Goal: Find specific page/section: Find specific page/section

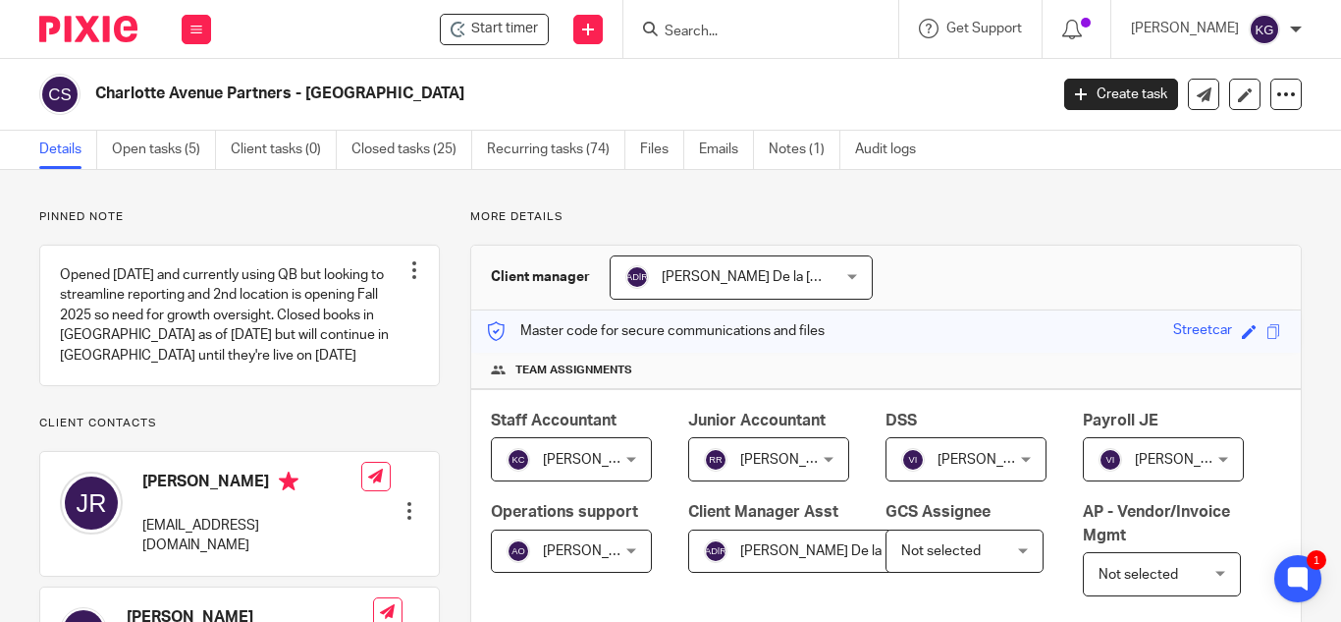
scroll to position [393, 0]
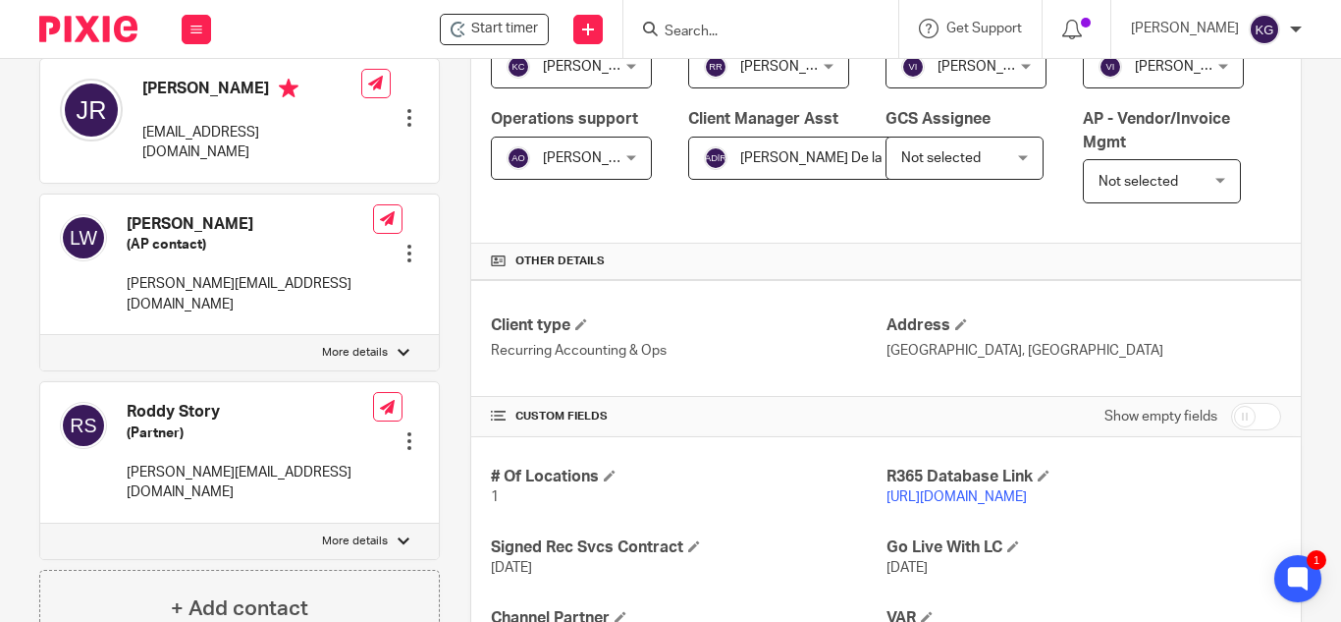
click at [727, 24] on input "Search" at bounding box center [751, 33] width 177 height 18
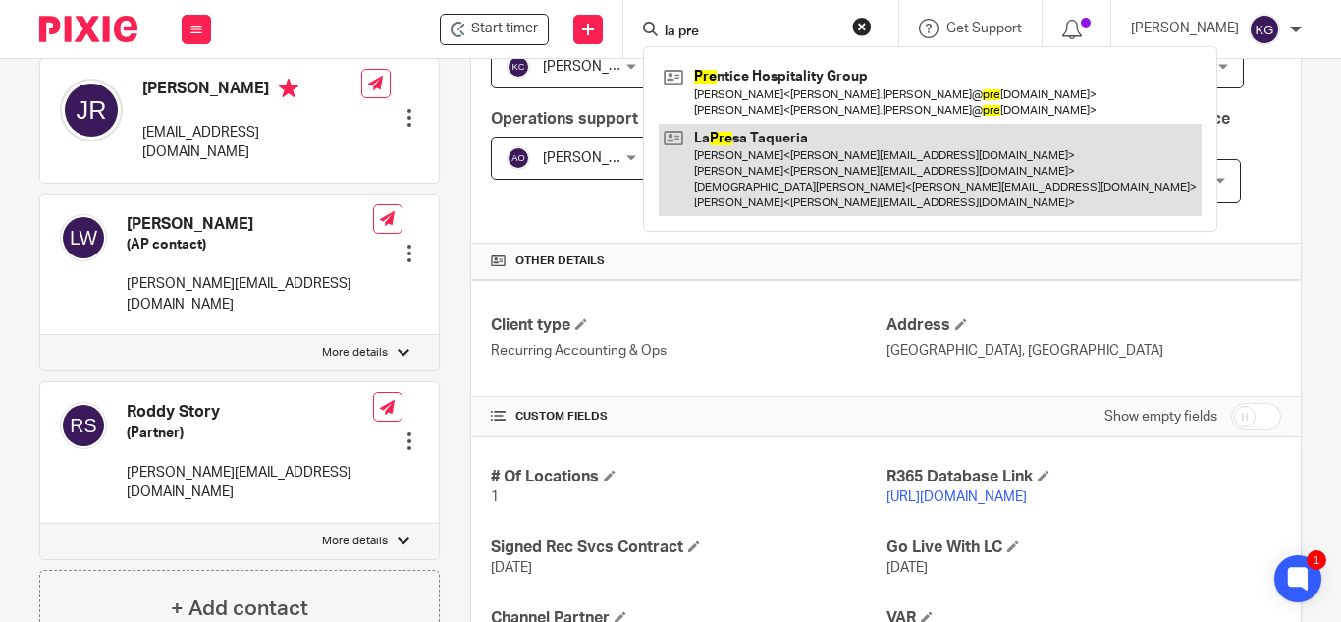
type input "la pre"
click at [759, 162] on link at bounding box center [930, 170] width 543 height 93
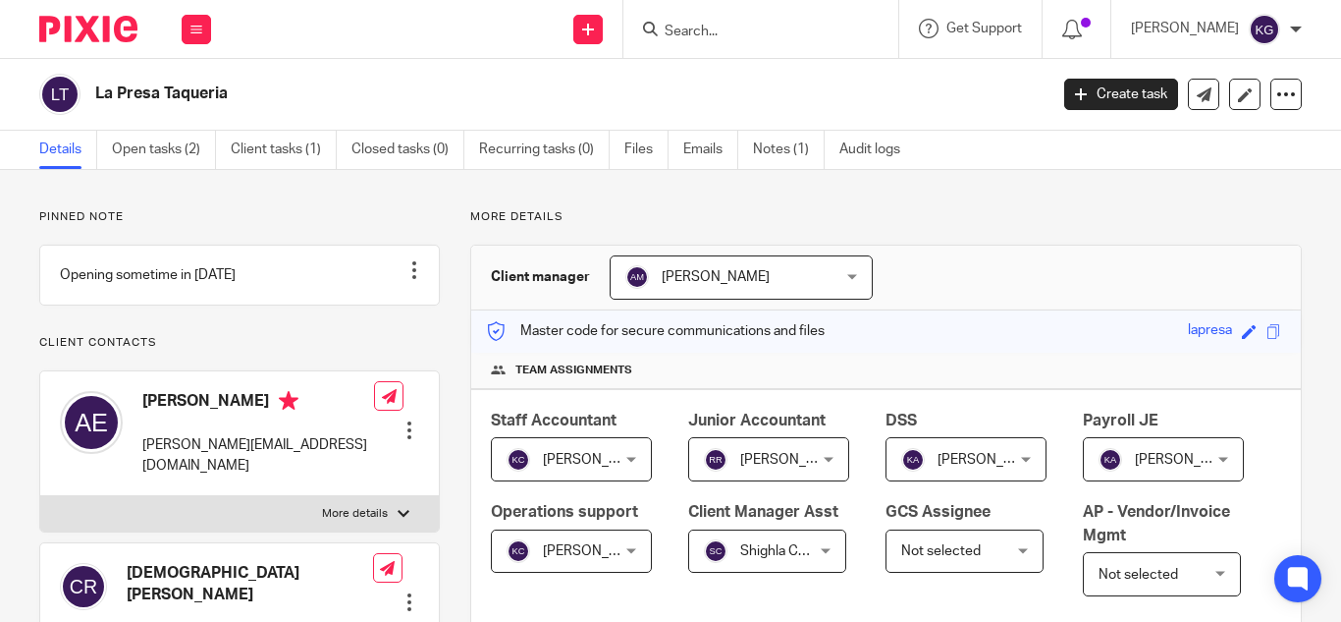
scroll to position [491, 0]
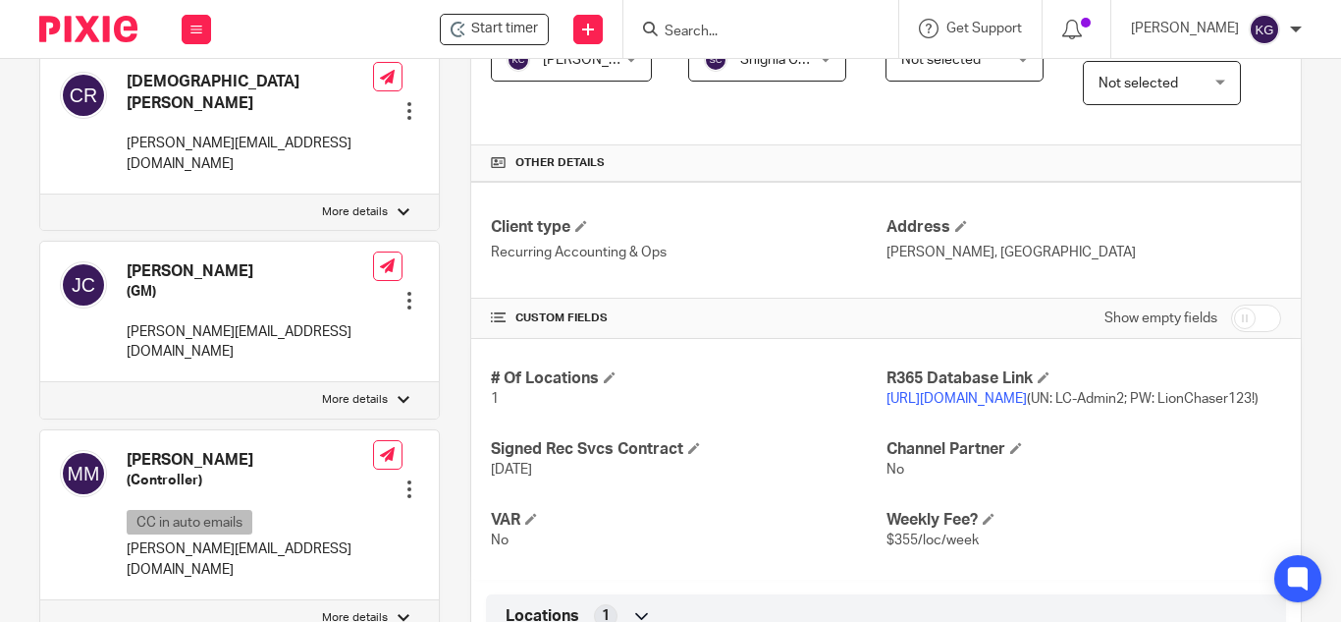
click at [1231, 332] on input "checkbox" at bounding box center [1256, 317] width 50 height 27
checkbox input "true"
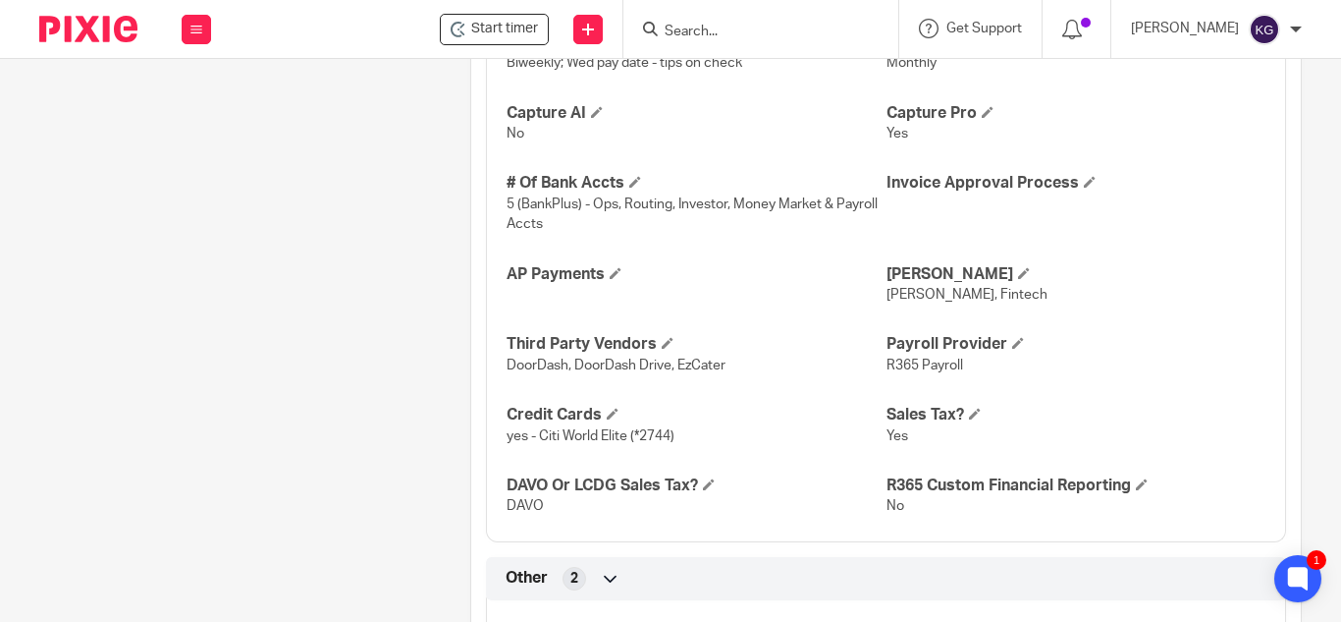
scroll to position [2455, 0]
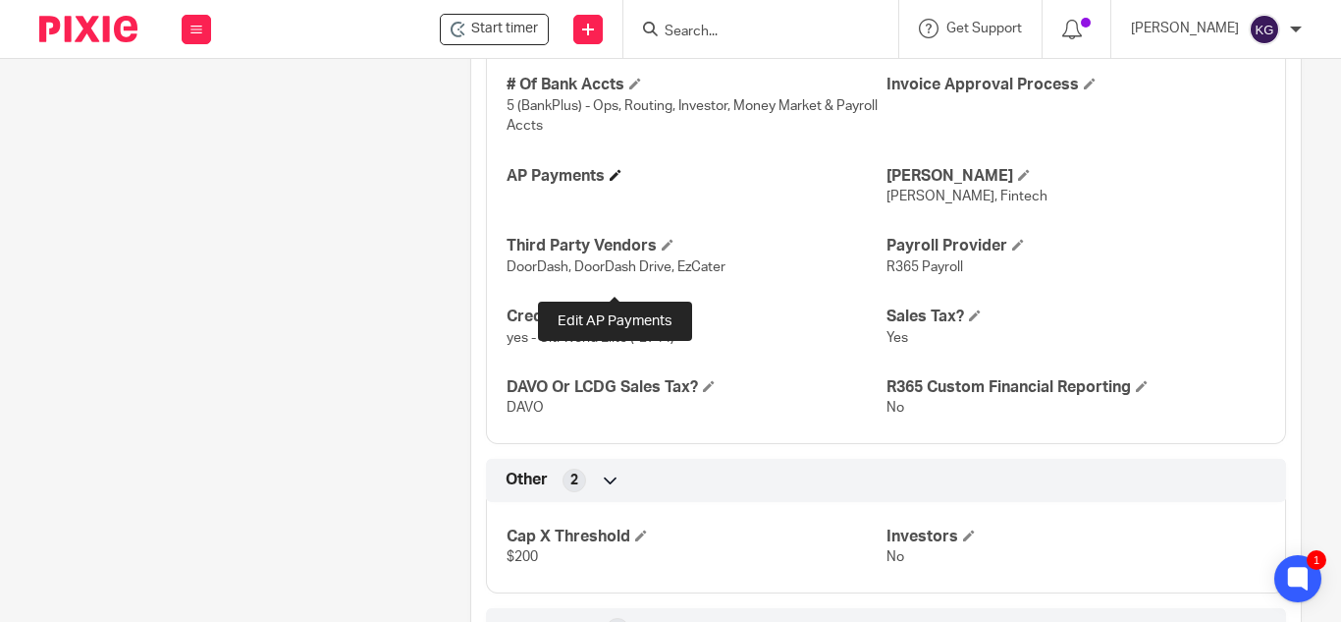
click at [618, 181] on span at bounding box center [616, 175] width 12 height 12
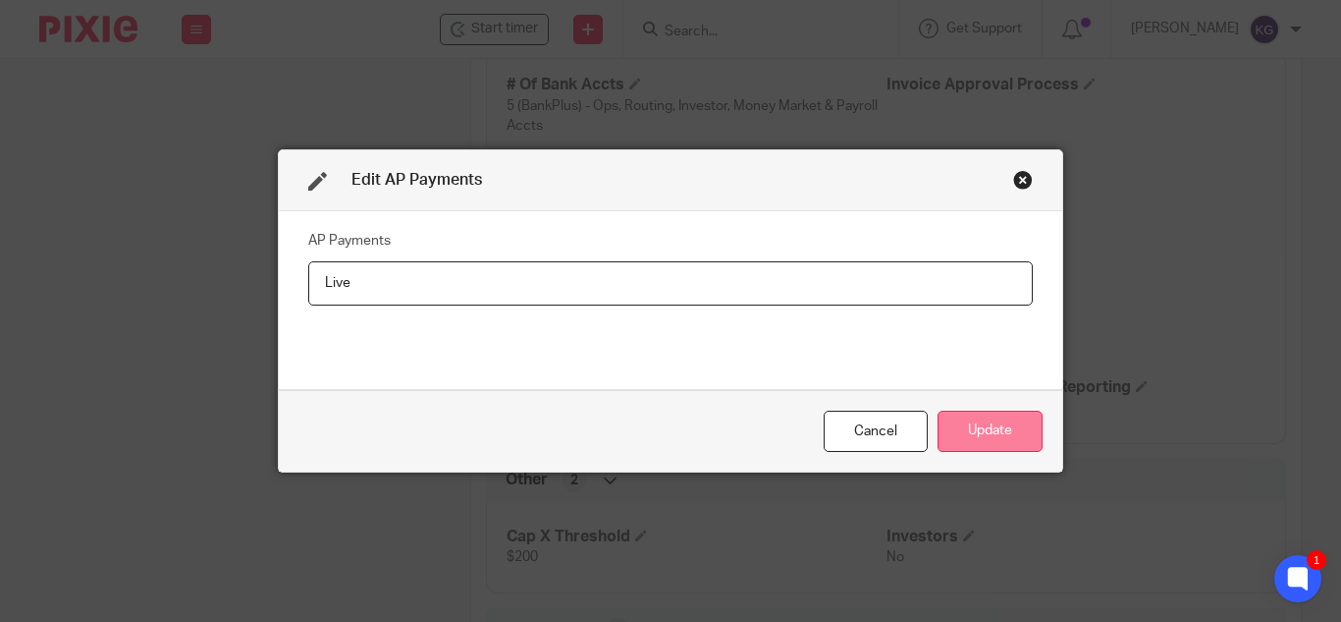
type input "Live"
click at [993, 415] on button "Update" at bounding box center [990, 431] width 105 height 42
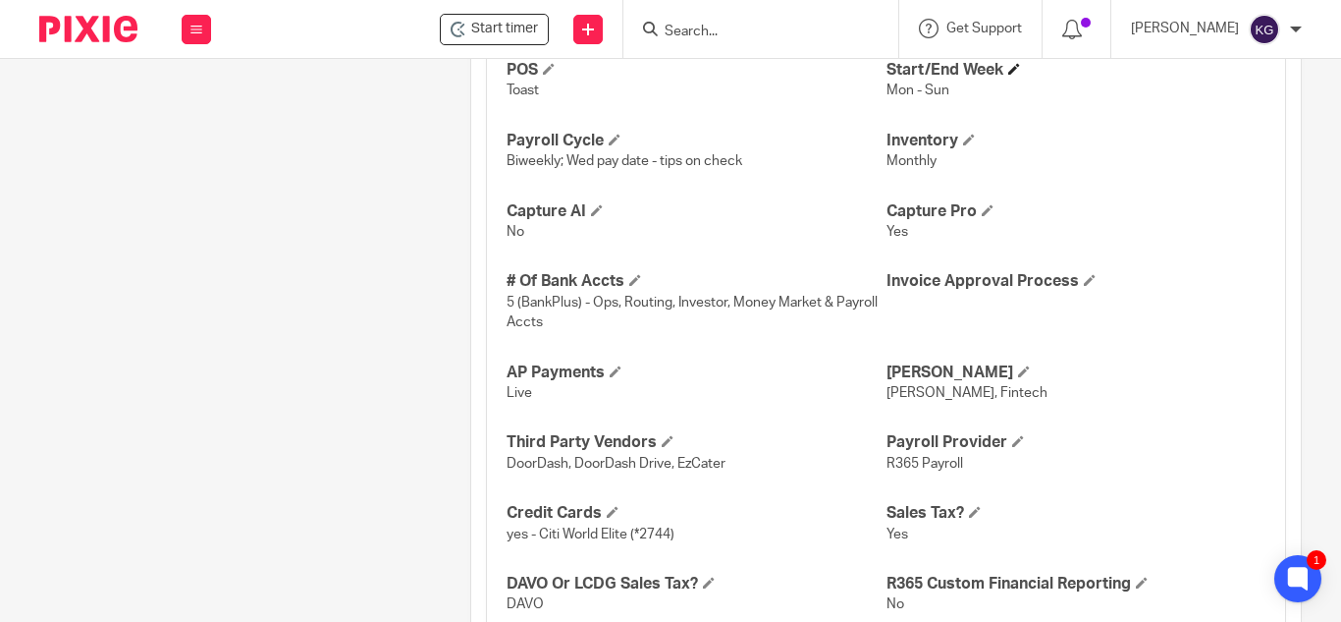
scroll to position [2160, 0]
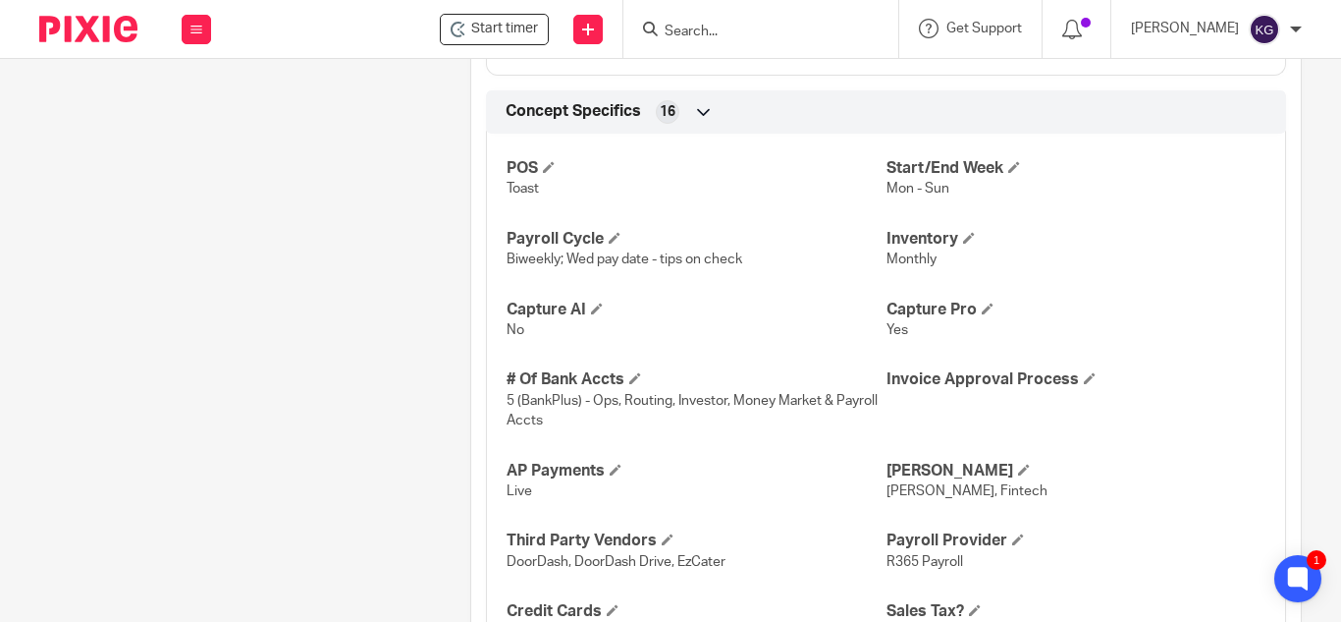
click at [761, 35] on input "Search" at bounding box center [751, 33] width 177 height 18
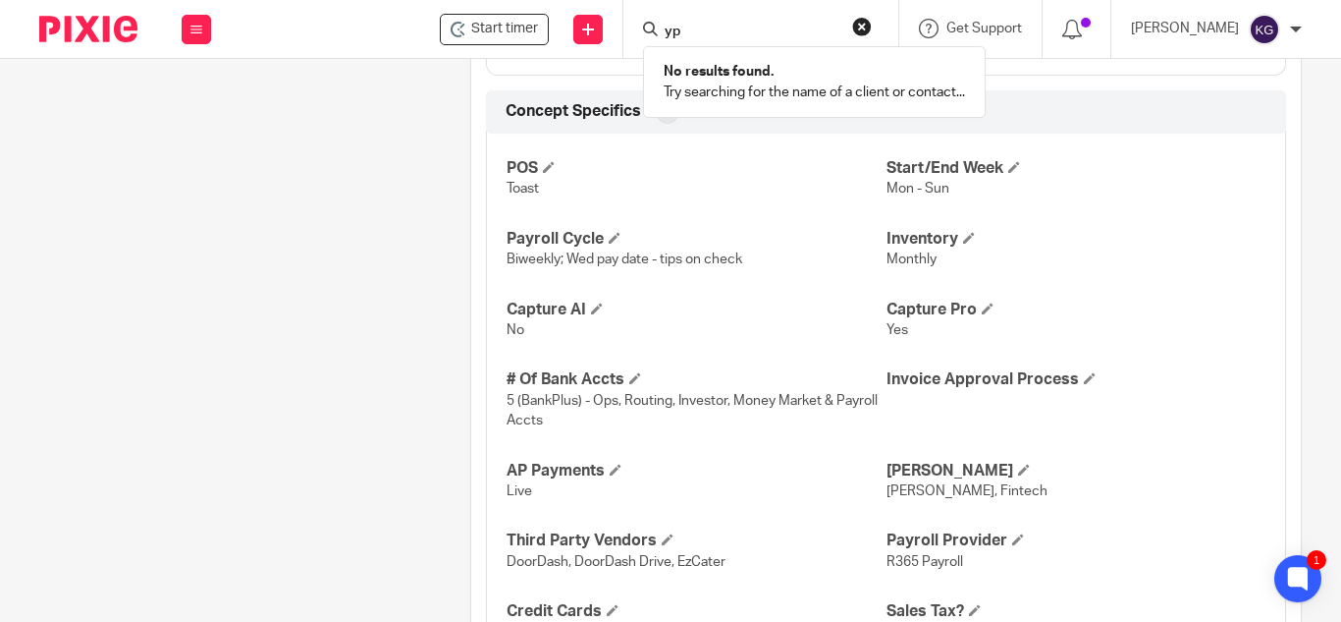
type input "y"
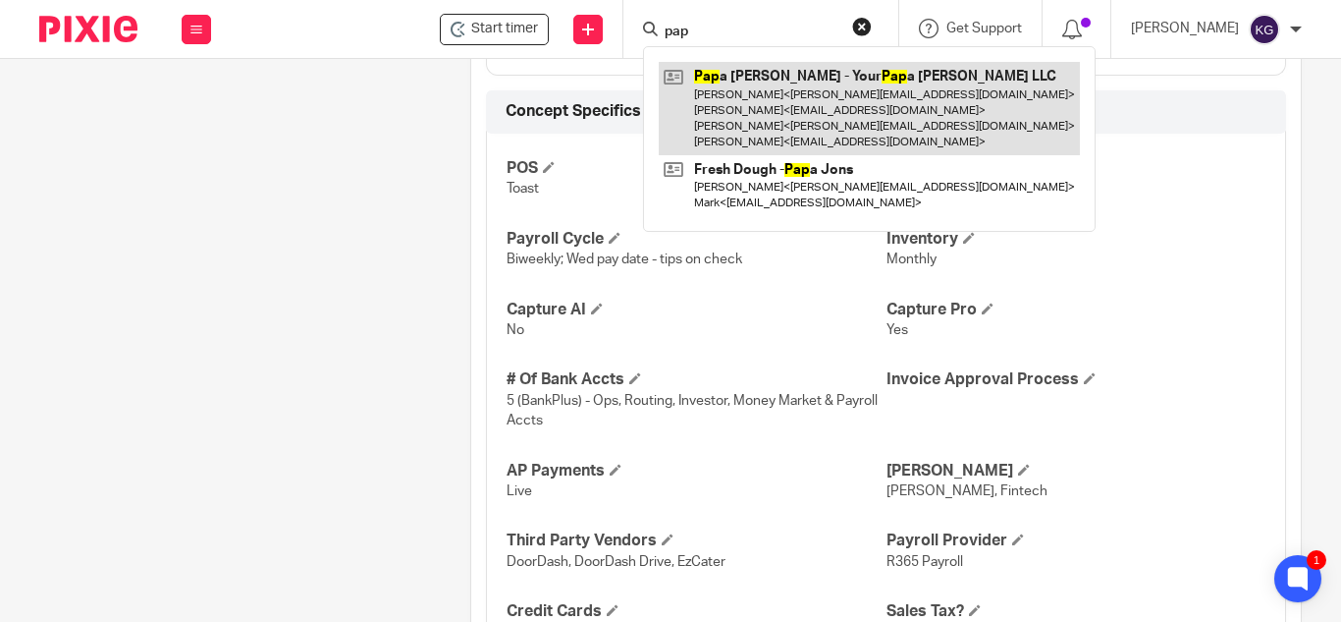
type input "pap"
click at [735, 113] on link at bounding box center [869, 108] width 421 height 93
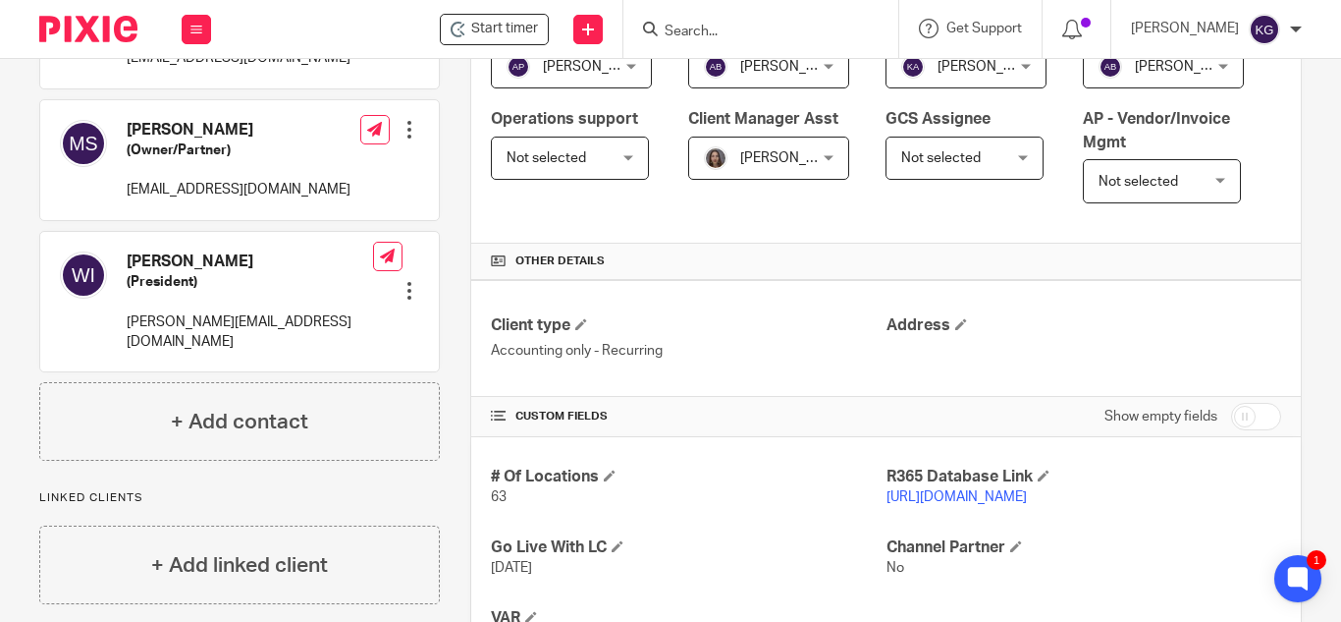
scroll to position [589, 0]
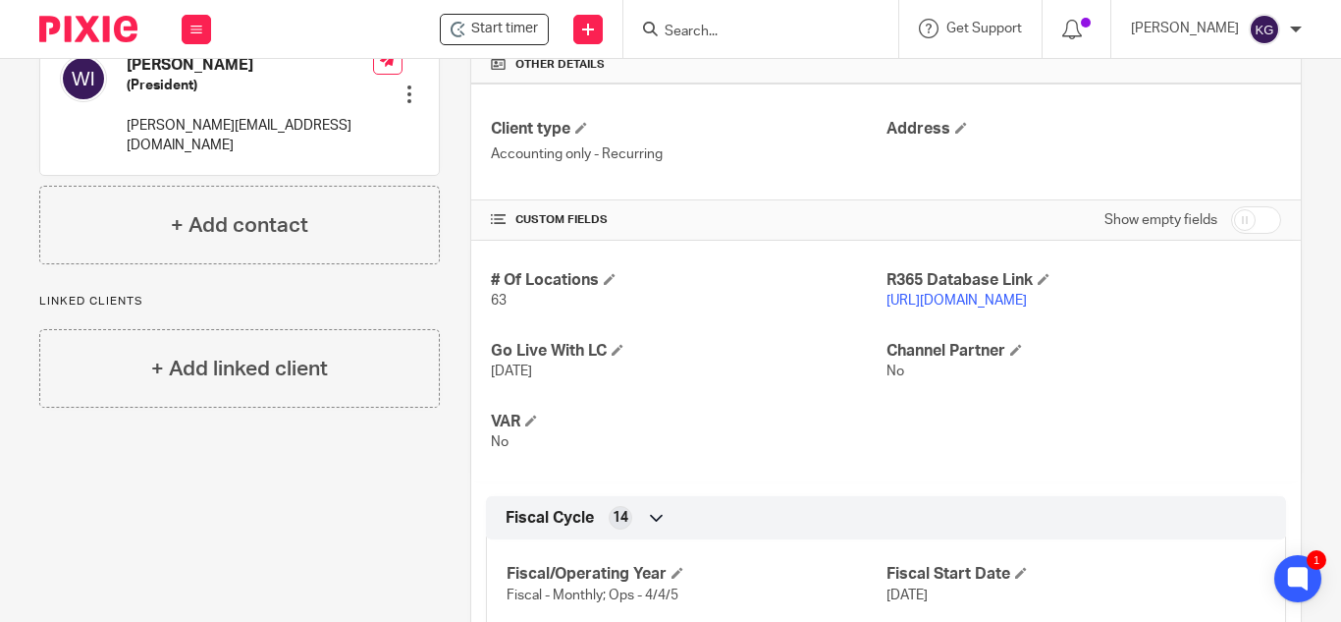
click at [964, 307] on link "https://ypj.restaurant365.com" at bounding box center [957, 301] width 140 height 14
click at [981, 307] on link "https://ypj.restaurant365.com" at bounding box center [957, 301] width 140 height 14
click at [728, 38] on input "Search" at bounding box center [751, 33] width 177 height 18
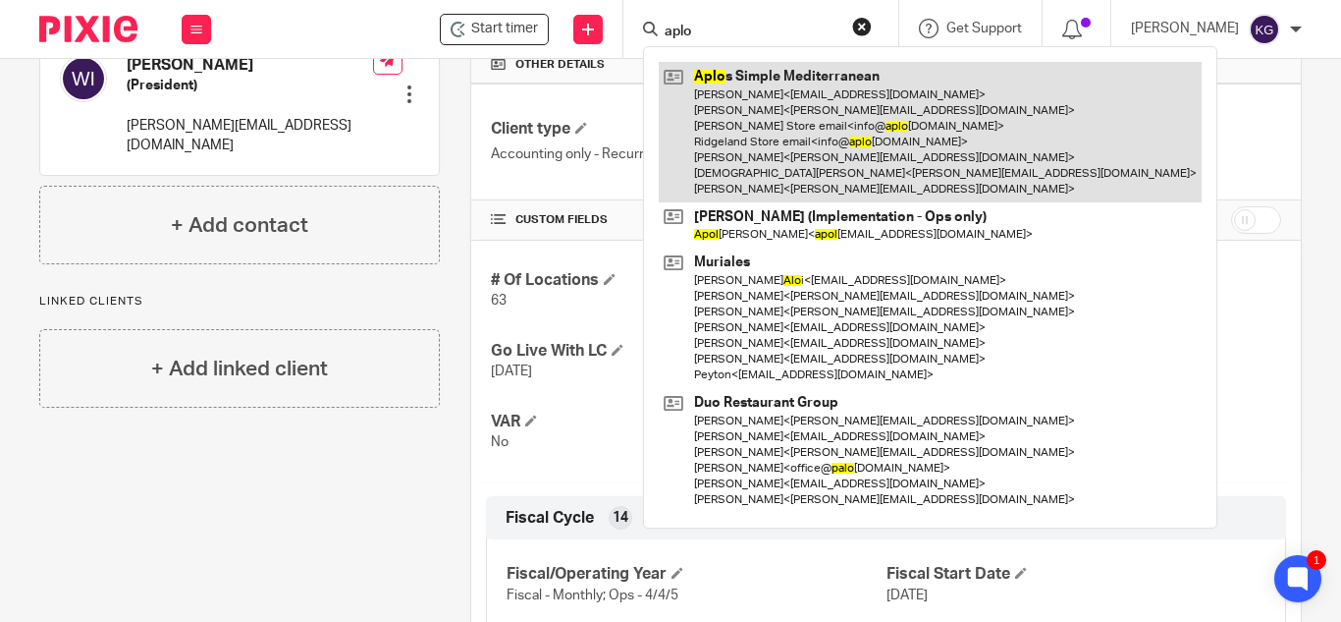
type input "aplo"
click at [773, 97] on link at bounding box center [930, 132] width 543 height 140
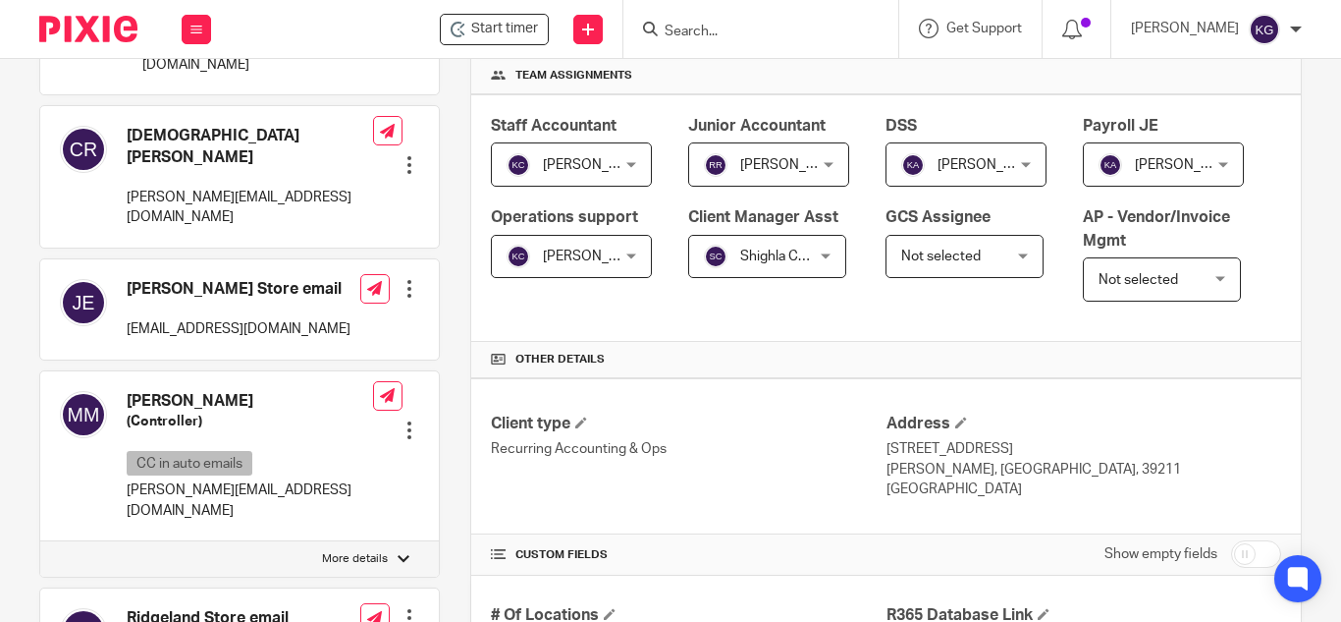
scroll to position [589, 0]
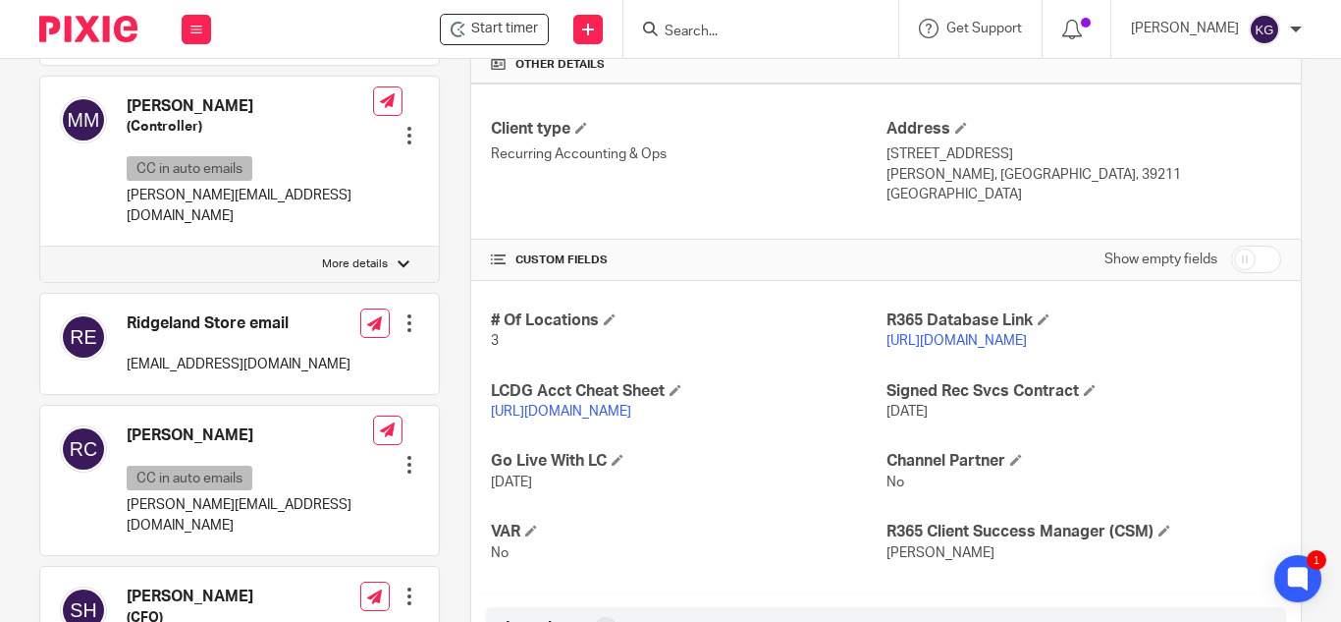
click at [732, 33] on input "Search" at bounding box center [751, 33] width 177 height 18
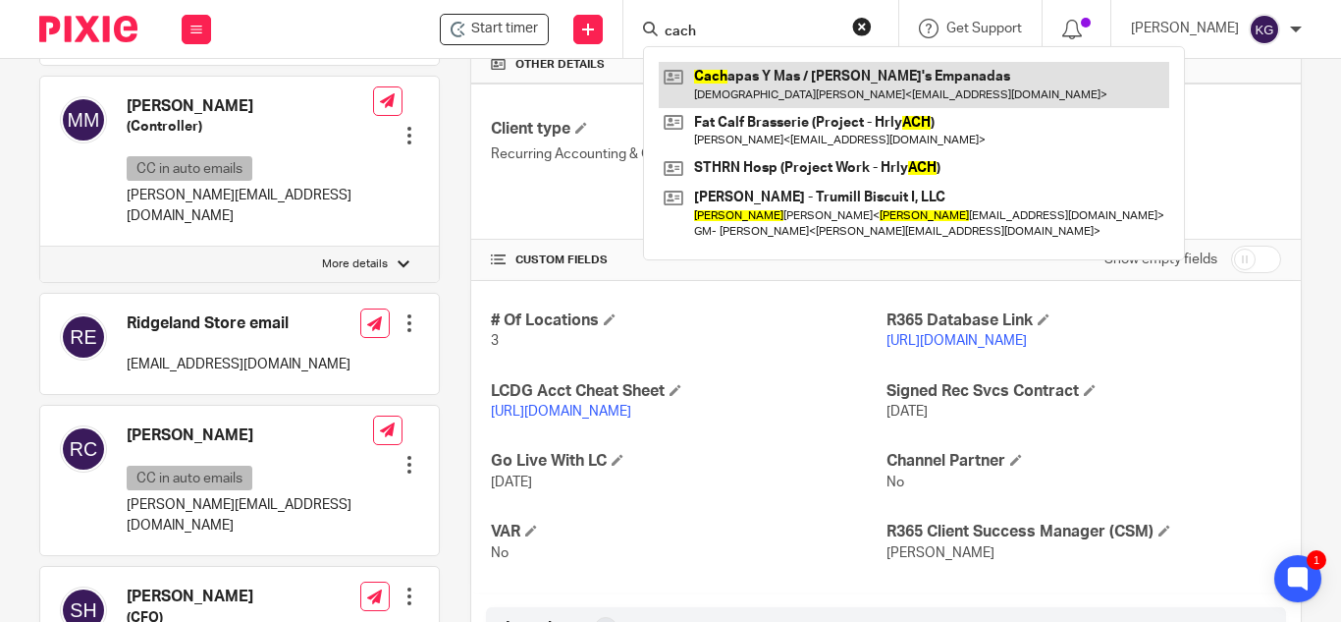
type input "cach"
click at [752, 79] on link at bounding box center [914, 84] width 511 height 45
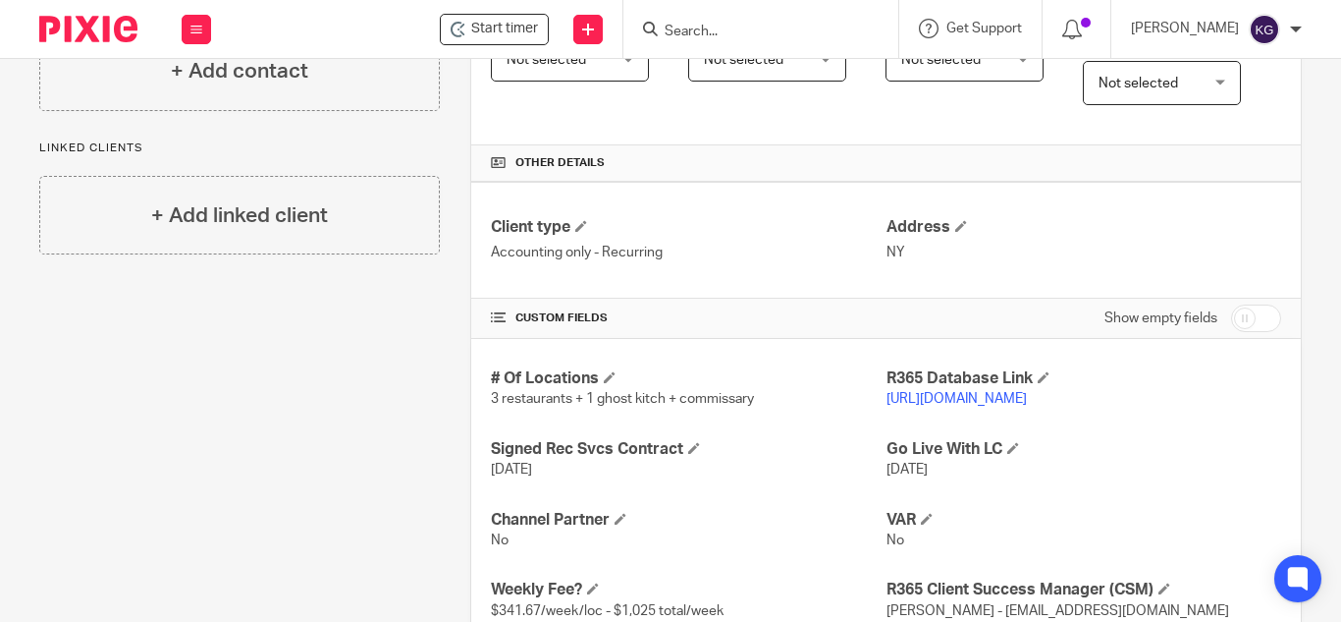
scroll to position [589, 0]
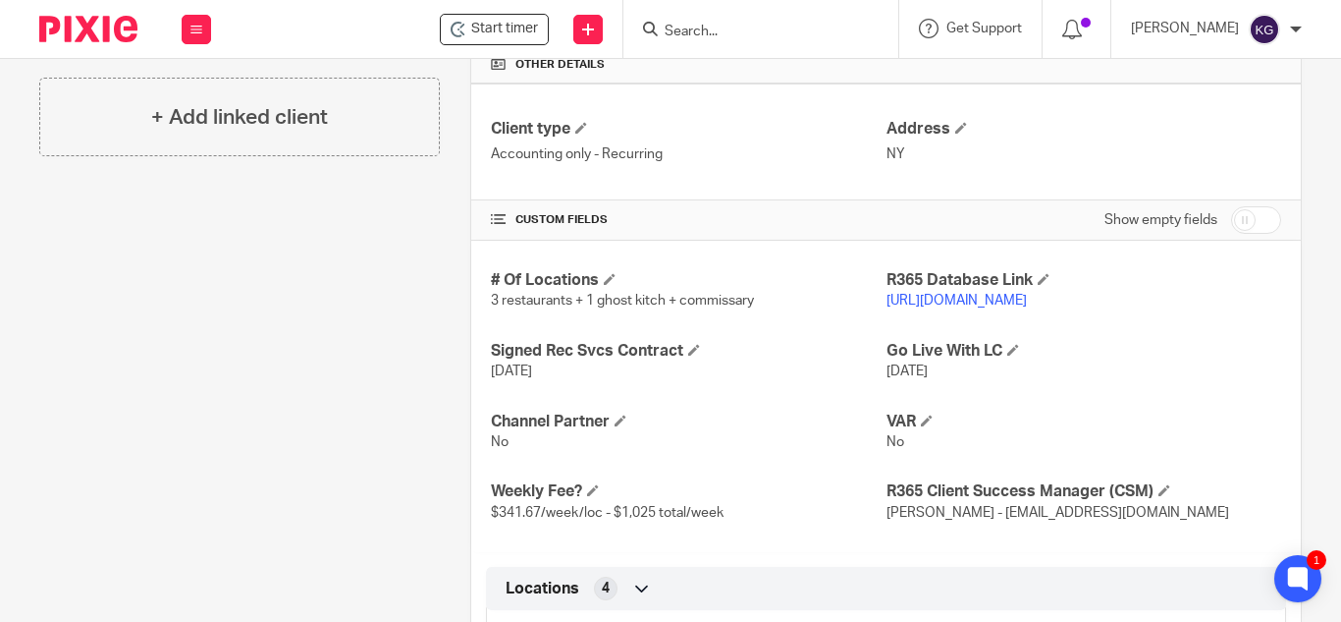
click at [794, 27] on input "Search" at bounding box center [751, 33] width 177 height 18
click at [776, 27] on input "Search" at bounding box center [751, 33] width 177 height 18
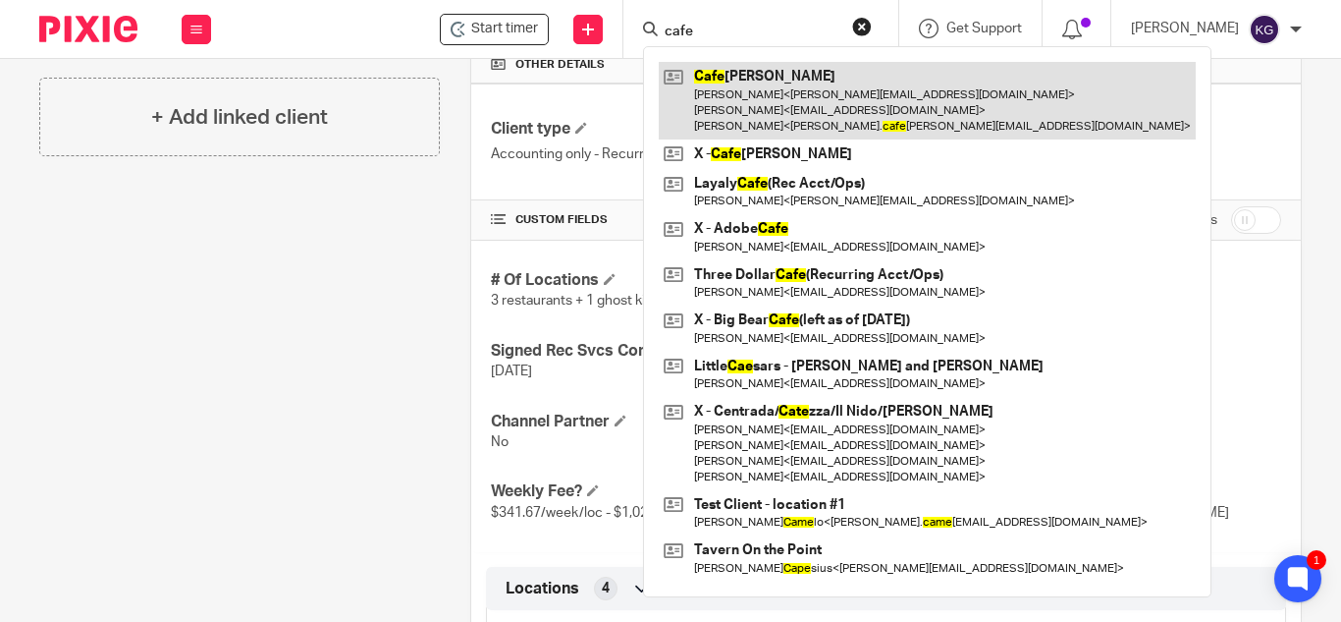
type input "cafe"
click at [819, 107] on link at bounding box center [927, 101] width 537 height 78
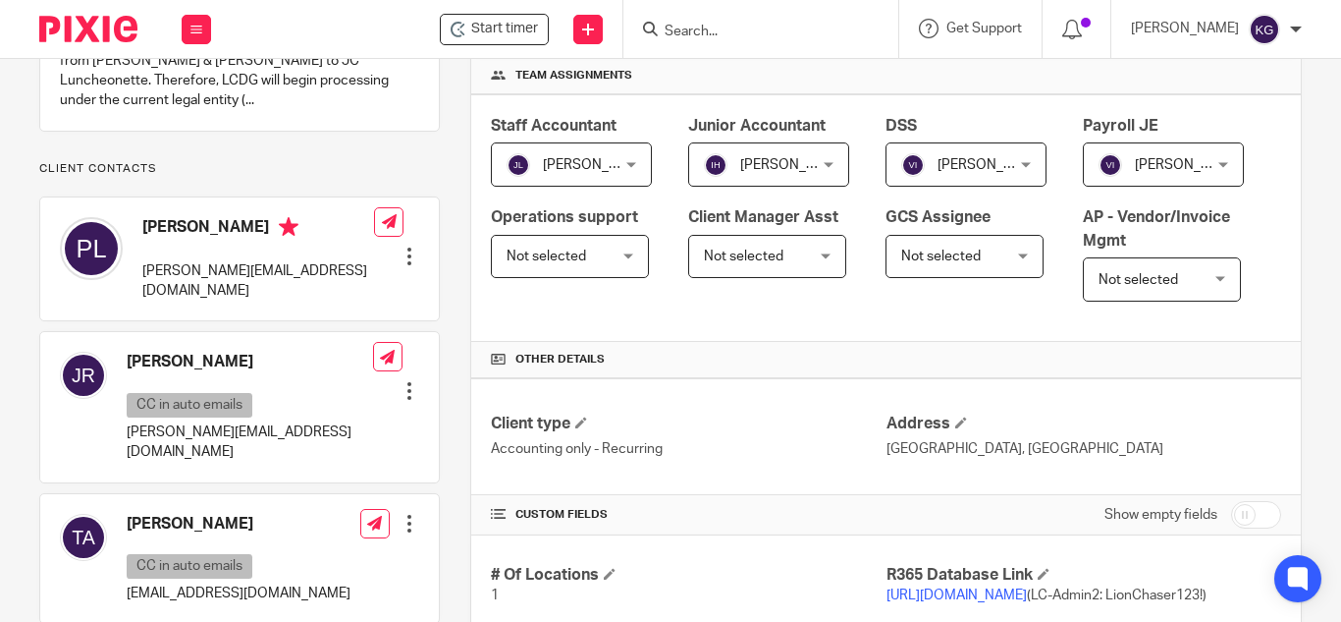
scroll to position [491, 0]
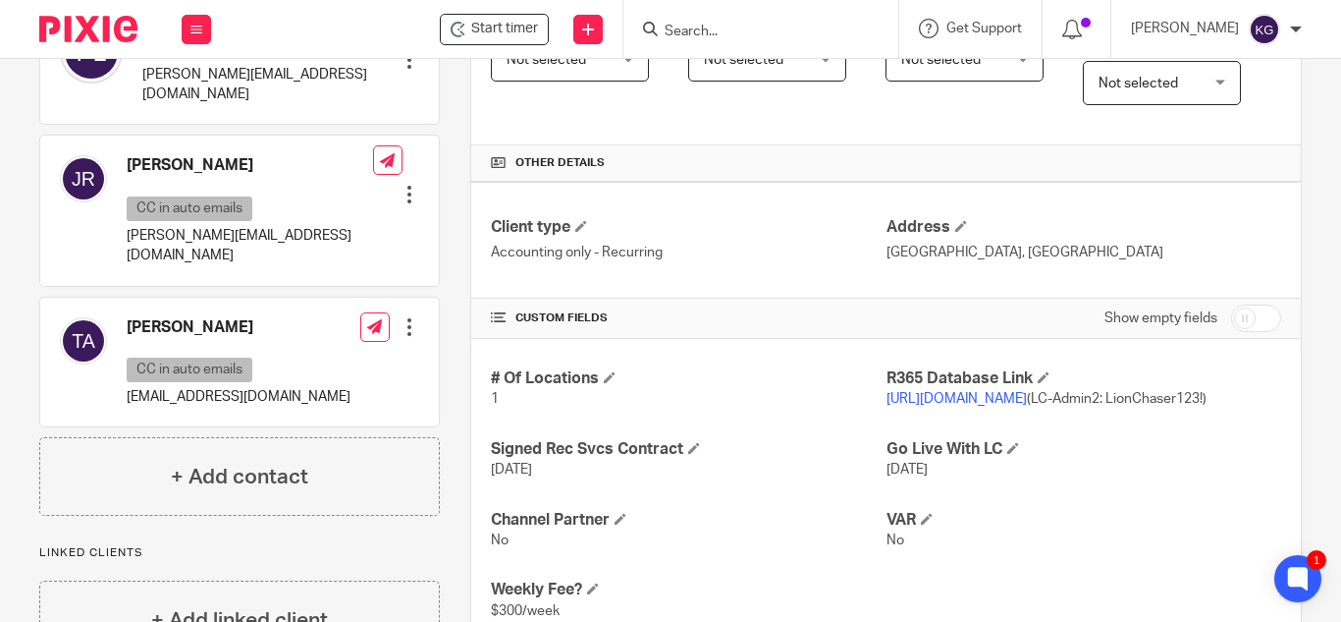
click at [765, 20] on form at bounding box center [767, 29] width 209 height 25
click at [748, 29] on input "Search" at bounding box center [751, 33] width 177 height 18
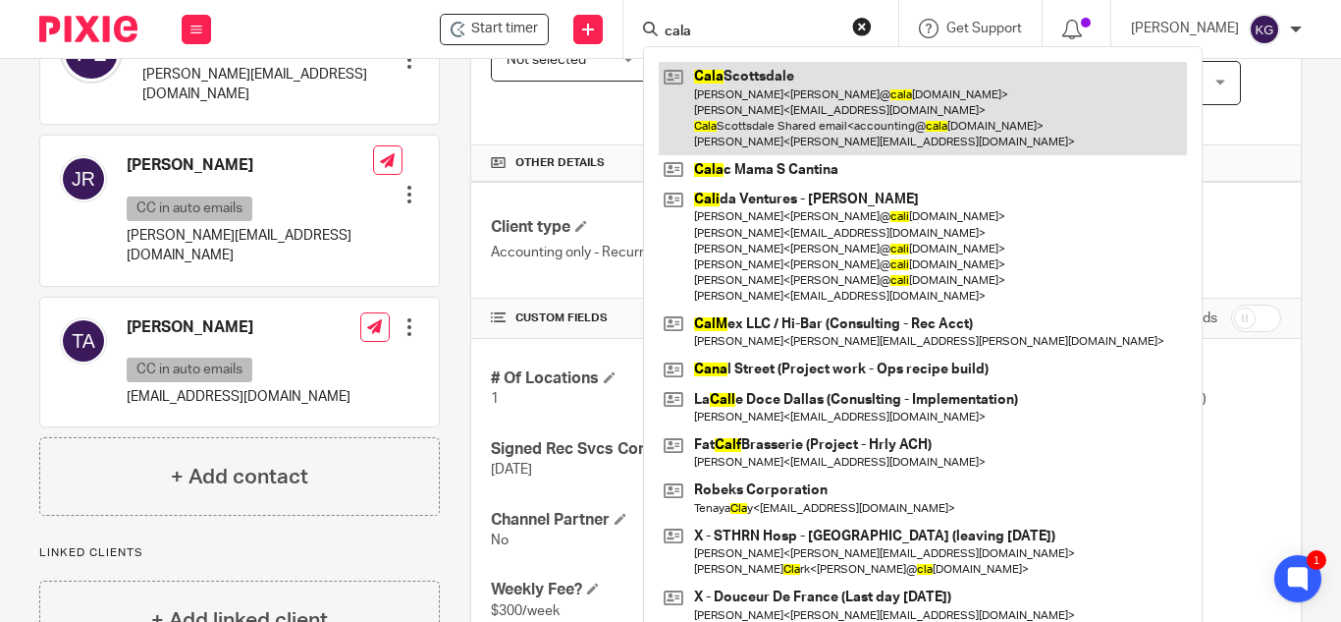
type input "cala"
click at [738, 93] on link at bounding box center [923, 108] width 528 height 93
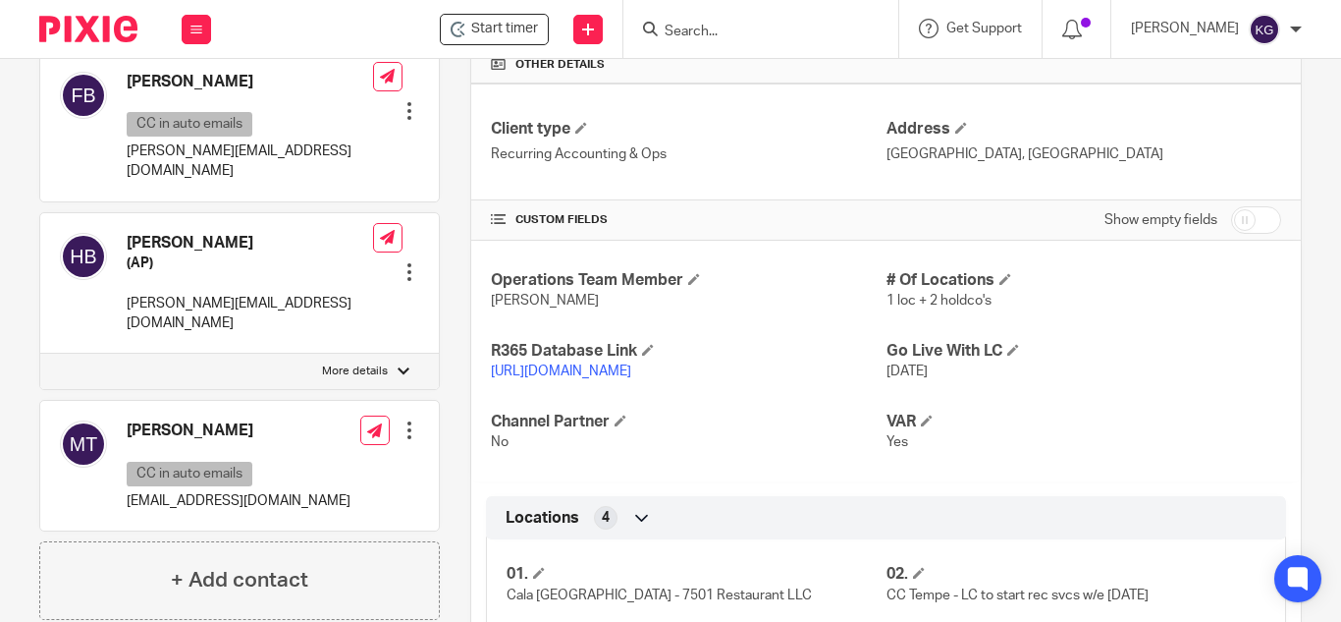
scroll to position [687, 0]
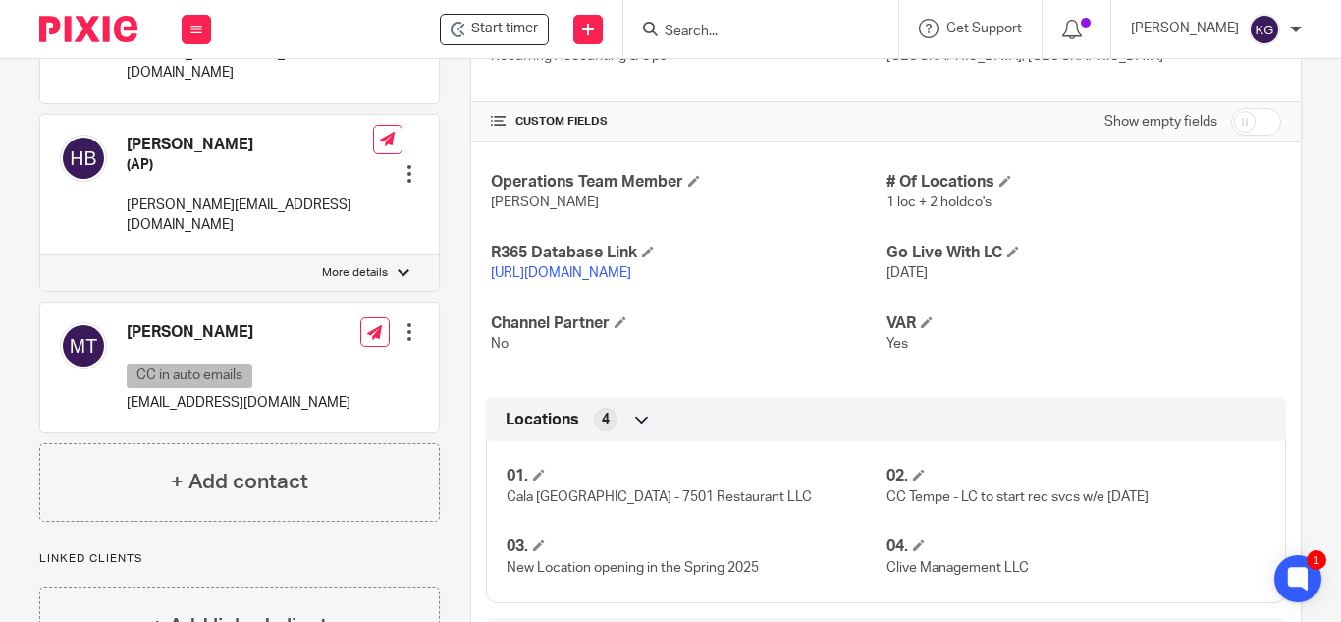
click at [743, 24] on input "Search" at bounding box center [751, 33] width 177 height 18
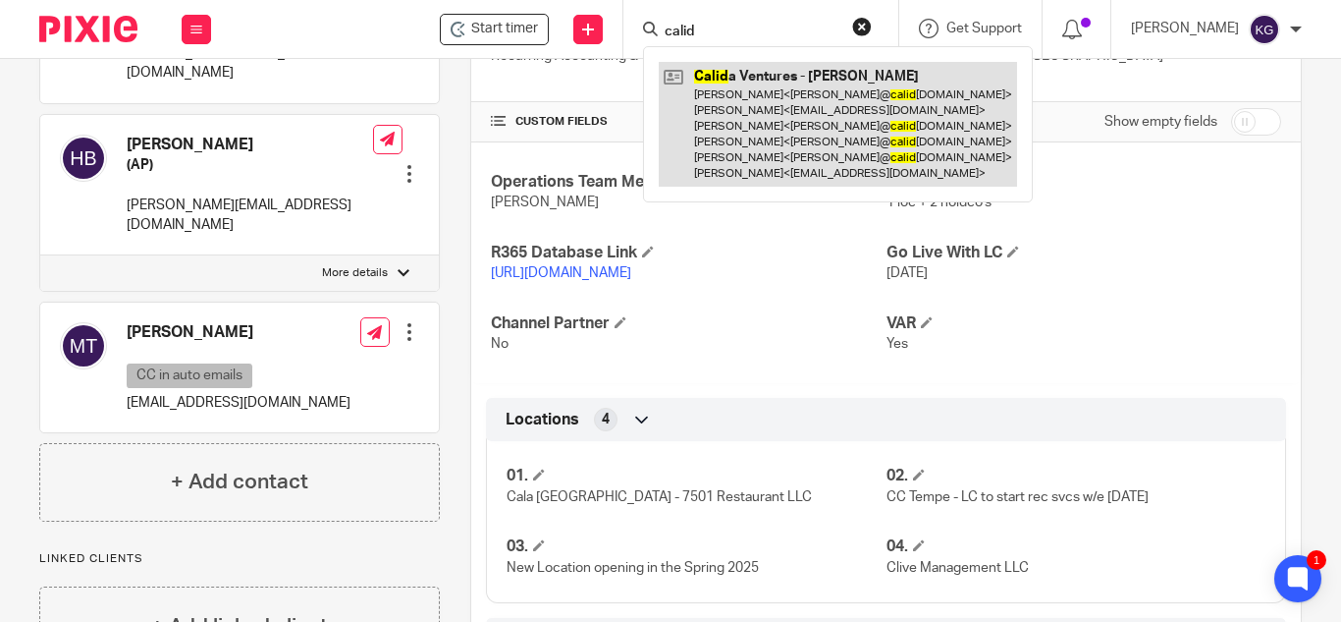
type input "calid"
click at [888, 137] on link at bounding box center [838, 124] width 358 height 125
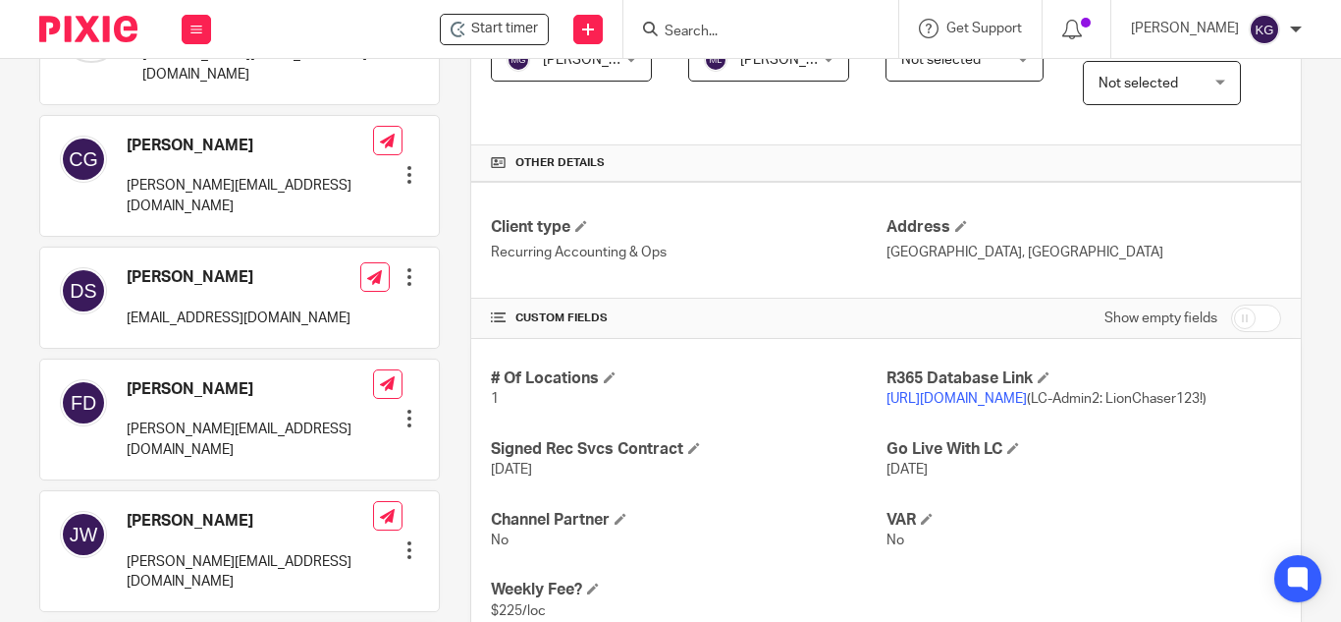
scroll to position [687, 0]
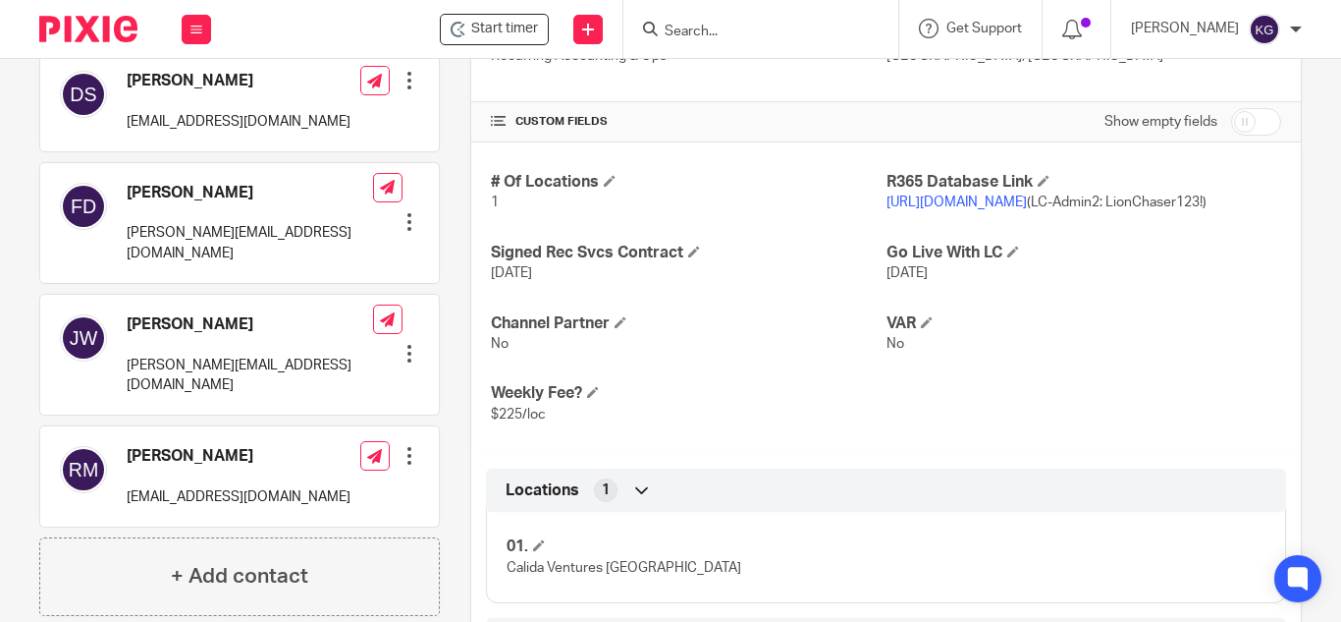
click at [989, 209] on link "https://calida76.restaurant365.com" at bounding box center [957, 202] width 140 height 14
click at [722, 35] on input "Search" at bounding box center [751, 33] width 177 height 18
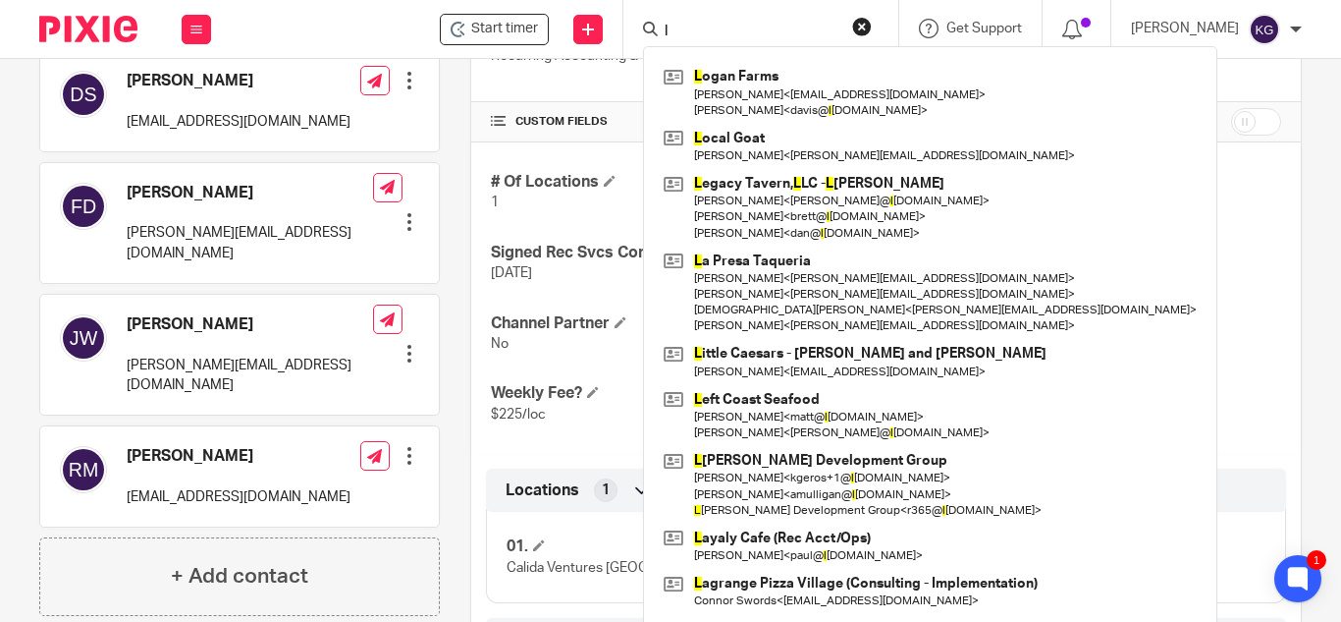
type input "l"
